Goal: Information Seeking & Learning: Learn about a topic

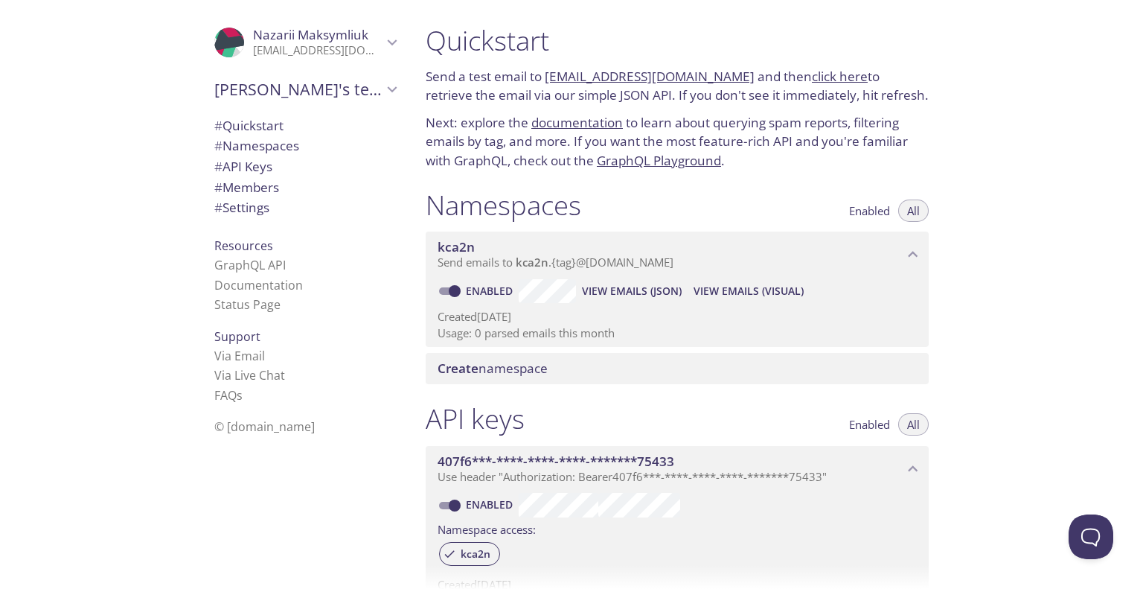
scroll to position [23, 0]
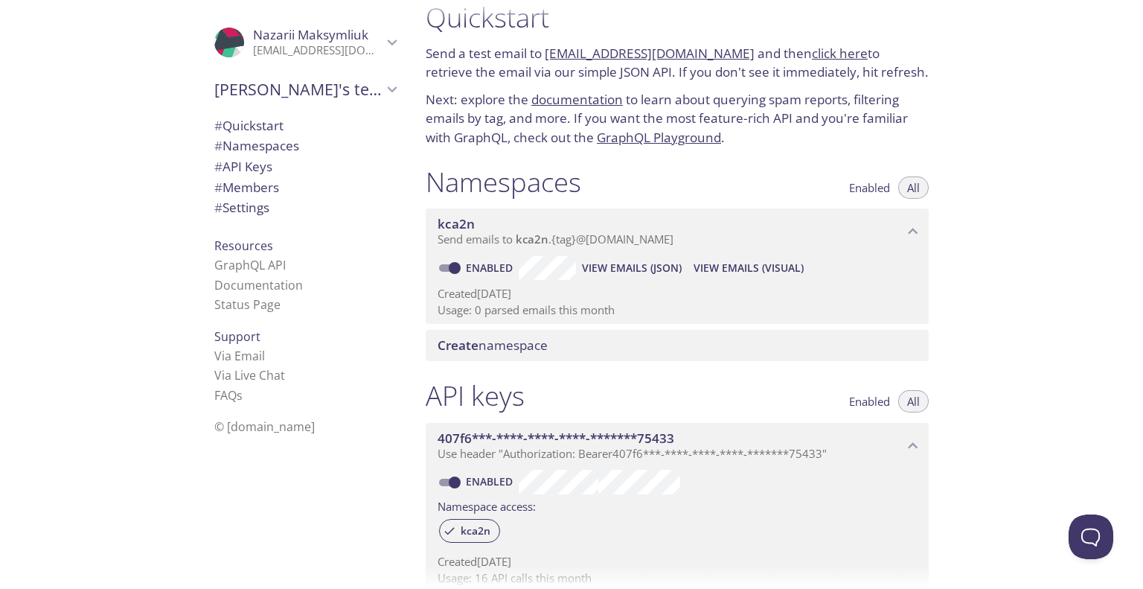
click at [938, 266] on div "Namespaces Enabled All kca2n Send emails to kca2n . {tag} @[DOMAIN_NAME] Enable…" at bounding box center [677, 263] width 527 height 214
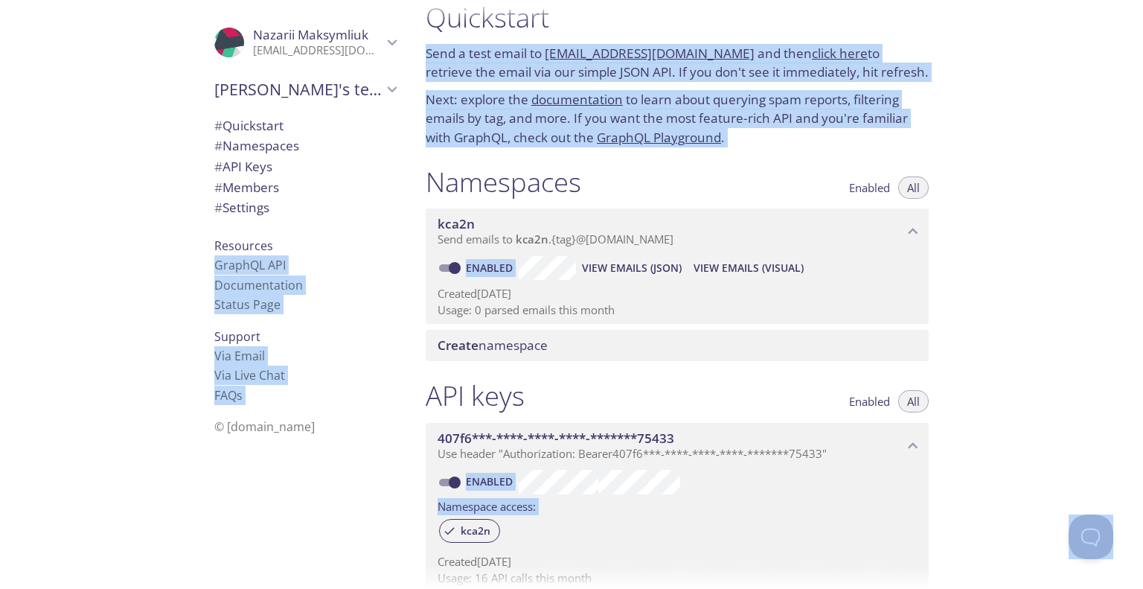
scroll to position [321, 0]
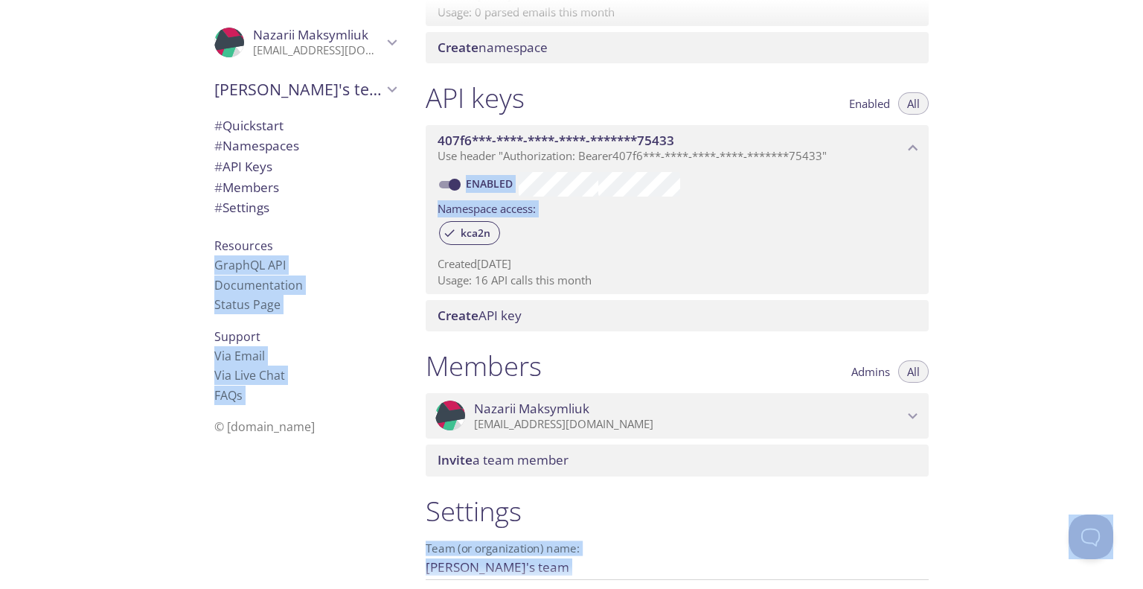
copy body ".cls-1 { fill: #6d5ca8; } .cls-2 { fill: #3fc191; } .cls-3 { fill: #3b4752; } .…"
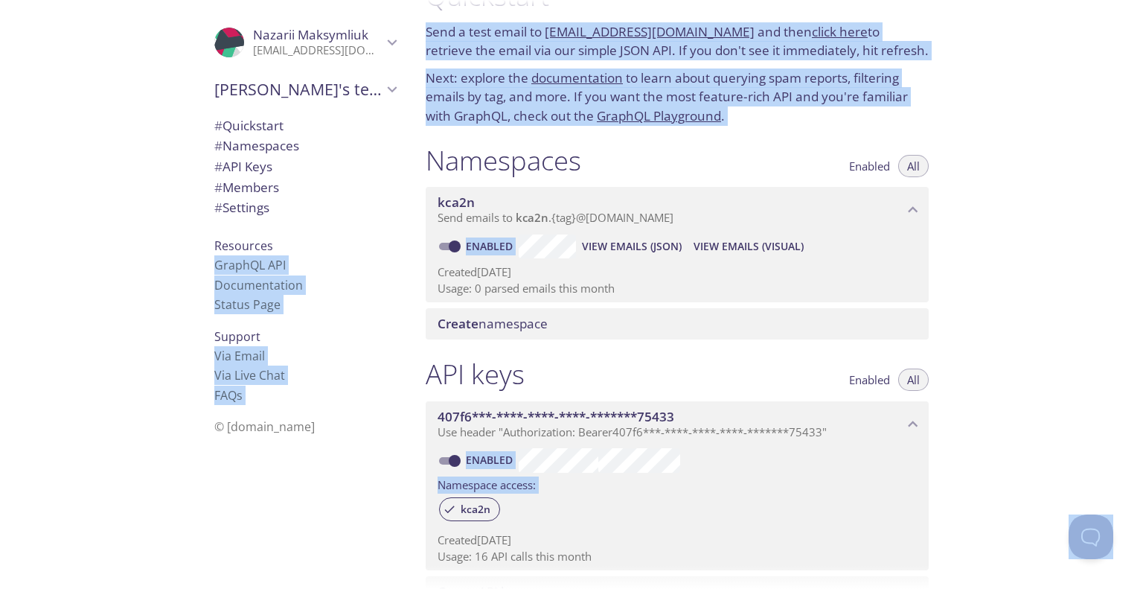
scroll to position [0, 0]
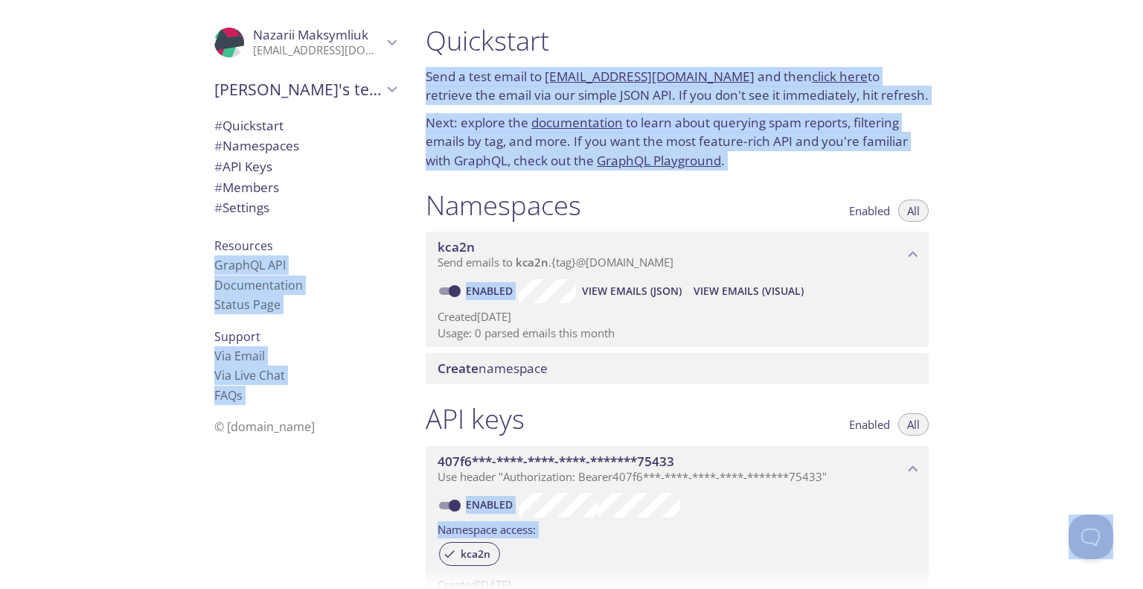
click at [598, 295] on span "View Emails (JSON)" at bounding box center [632, 291] width 100 height 18
click at [747, 298] on span "View Emails (Visual)" at bounding box center [749, 291] width 110 height 18
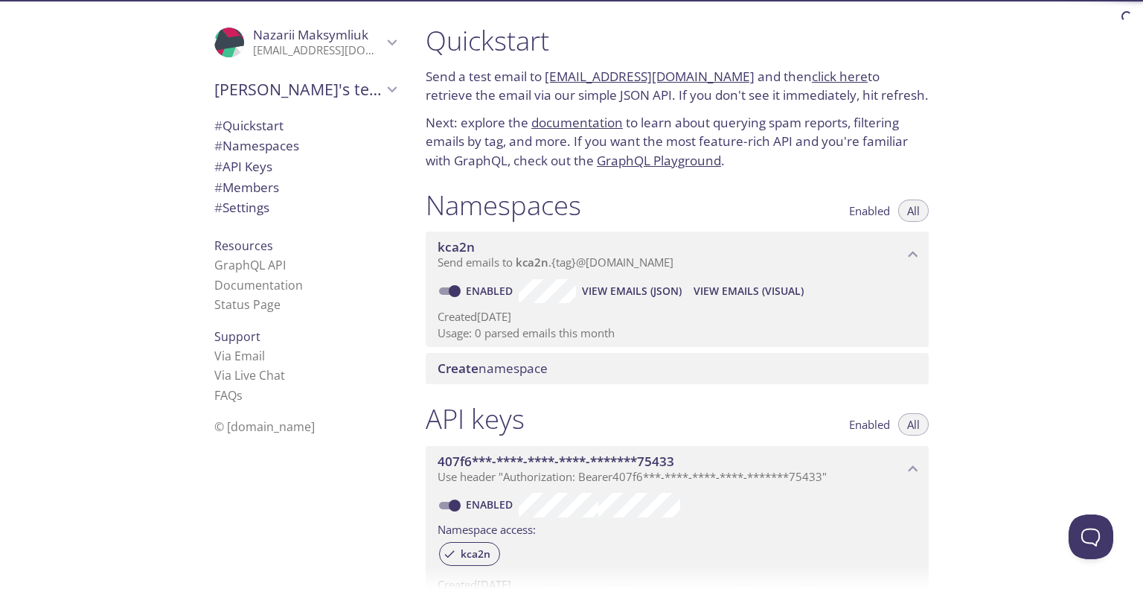
click at [532, 373] on span "Create namespace" at bounding box center [493, 367] width 110 height 17
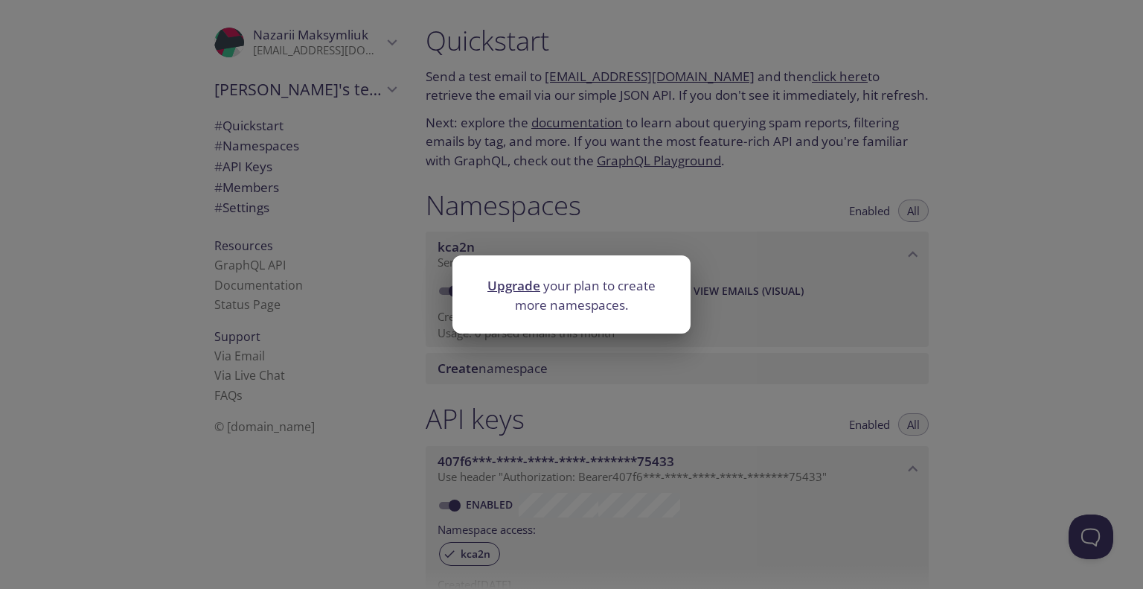
click at [684, 220] on div "Upgrade your plan to create more namespaces." at bounding box center [571, 294] width 1143 height 589
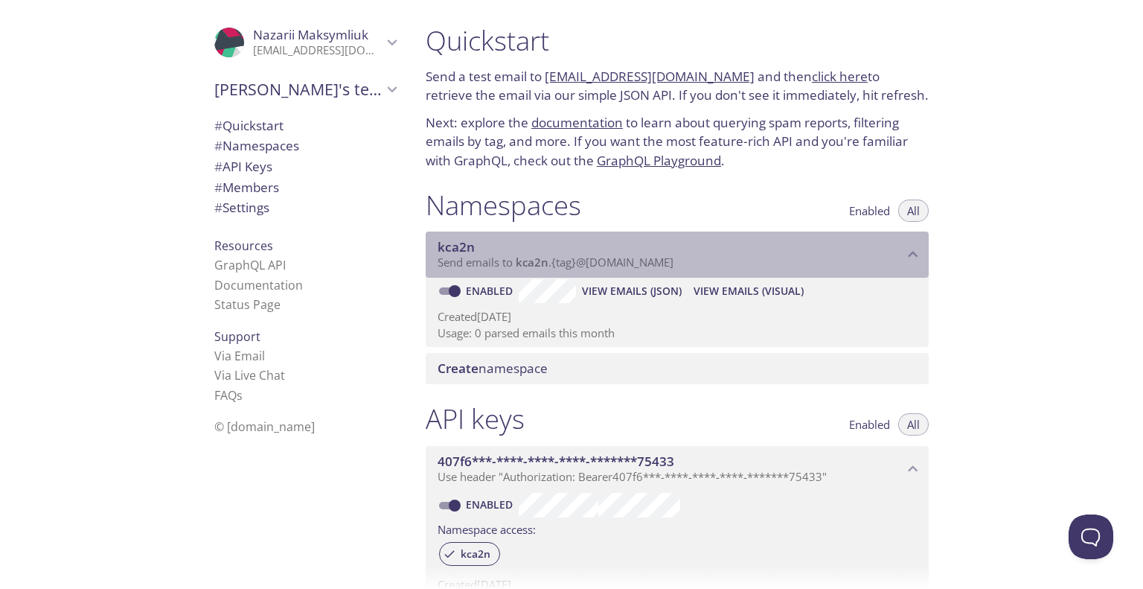
drag, startPoint x: 516, startPoint y: 264, endPoint x: 541, endPoint y: 264, distance: 24.6
click at [541, 264] on span "Send emails to kca2n . {tag} @inbox.testmail.app" at bounding box center [556, 262] width 236 height 15
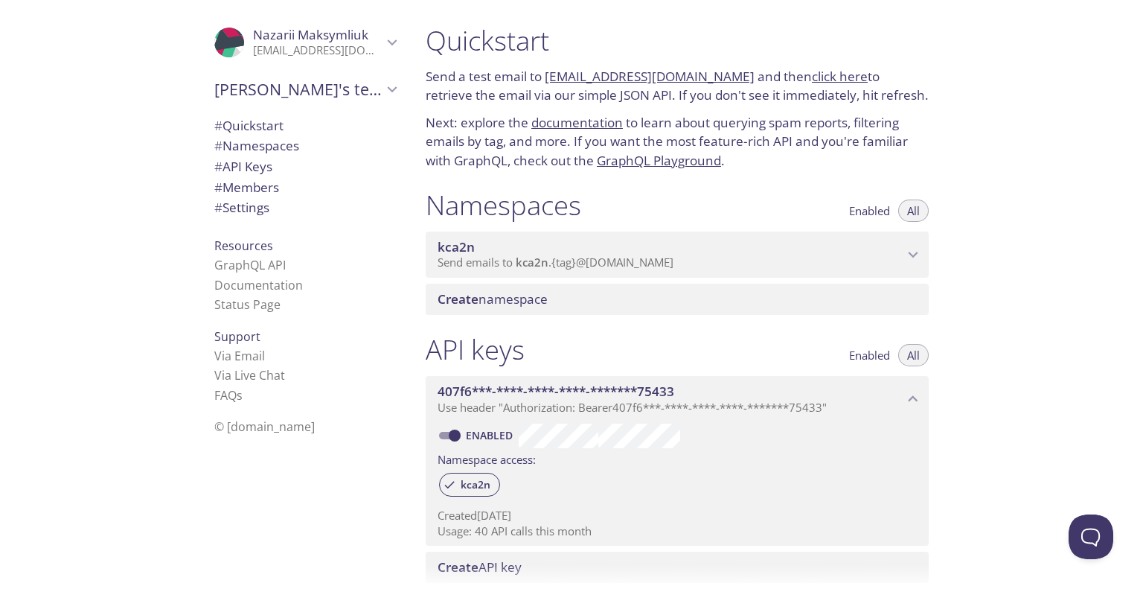
click at [553, 256] on span "Send emails to kca2n . {tag} @inbox.testmail.app" at bounding box center [556, 262] width 236 height 15
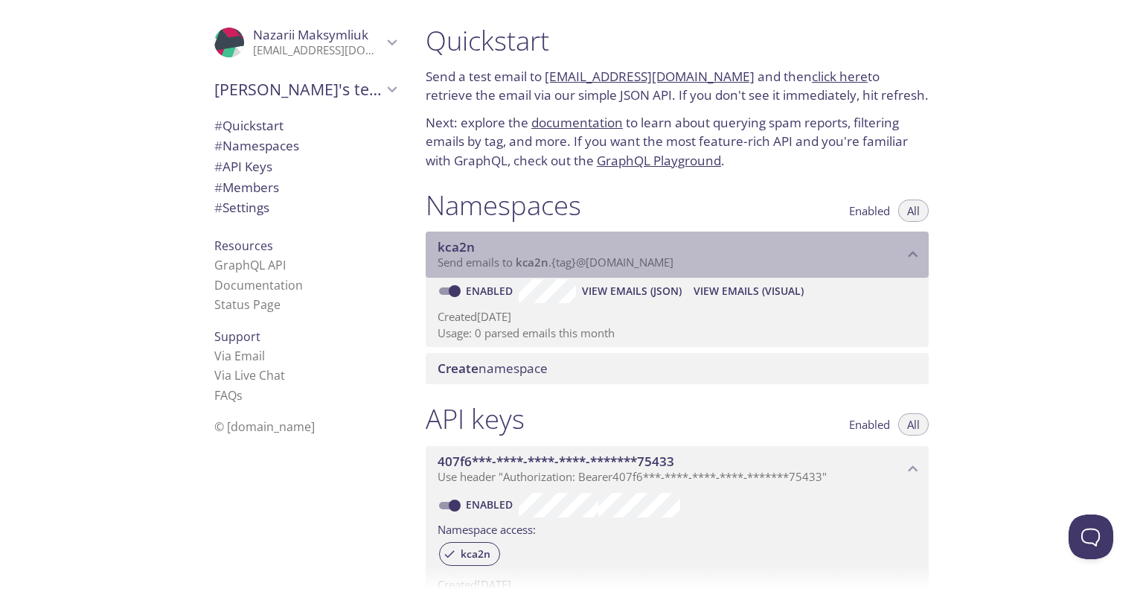
drag, startPoint x: 461, startPoint y: 243, endPoint x: 429, endPoint y: 246, distance: 32.8
click at [429, 246] on div "kca2n Send emails to kca2n . {tag} @inbox.testmail.app" at bounding box center [677, 254] width 503 height 46
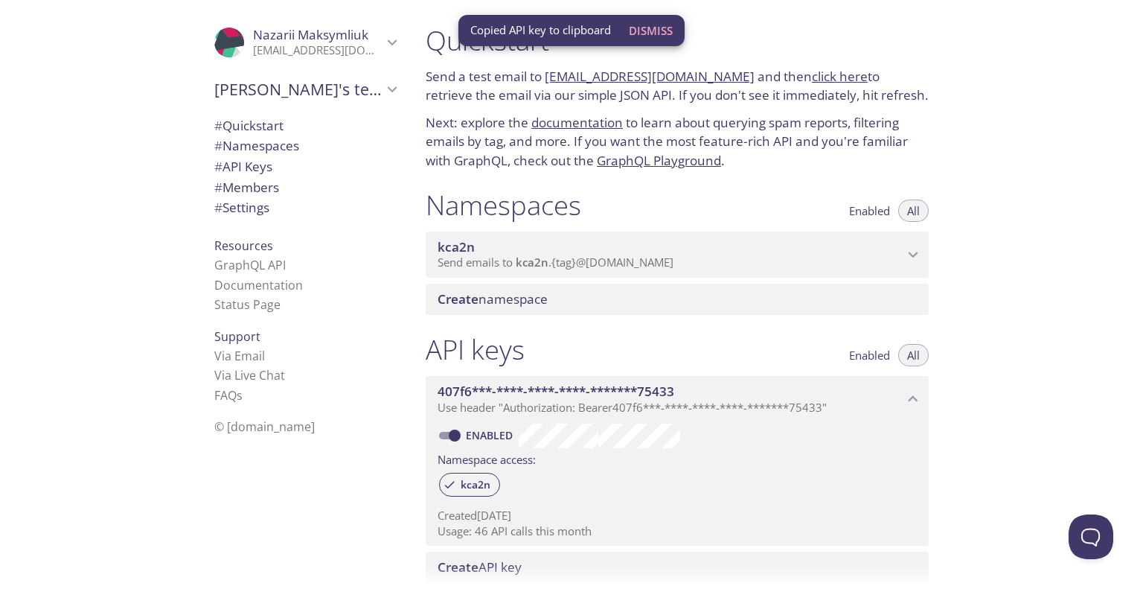
click at [652, 41] on button "Dismiss" at bounding box center [651, 30] width 56 height 28
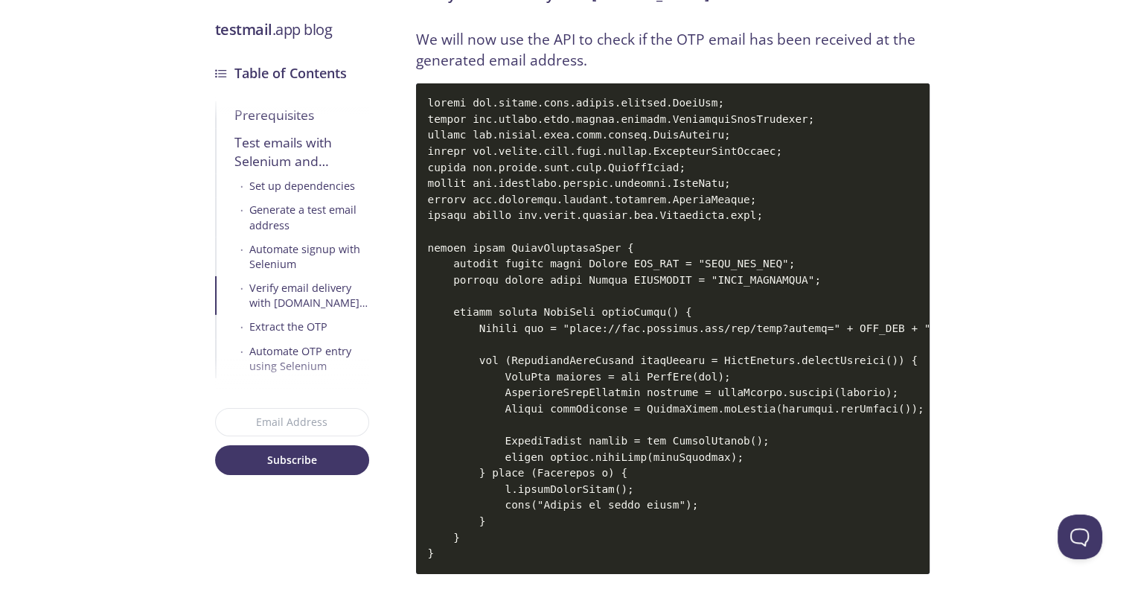
scroll to position [4986, 0]
